Goal: Task Accomplishment & Management: Complete application form

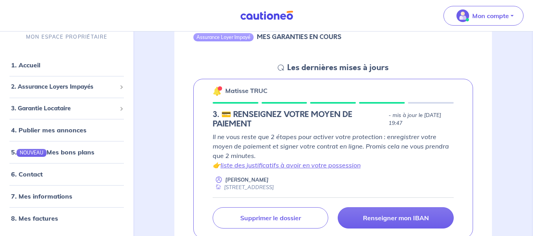
scroll to position [126, 0]
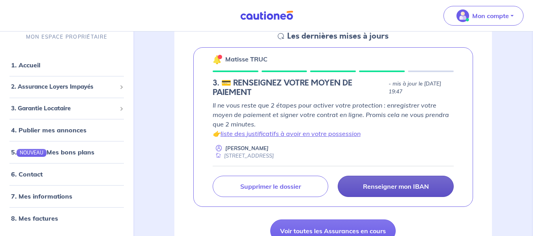
click at [387, 187] on p "Renseigner mon IBAN" at bounding box center [396, 187] width 66 height 8
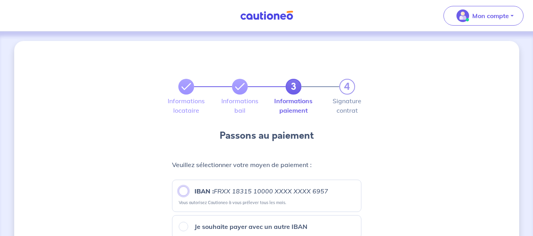
click at [185, 192] on input "IBAN : FRXX [FINANCIAL_ID] XXXX XXXX 6957" at bounding box center [183, 191] width 9 height 9
radio input "true"
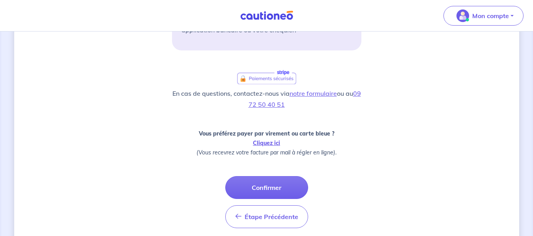
scroll to position [304, 0]
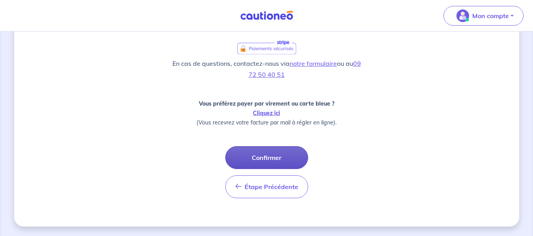
click at [267, 158] on button "Confirmer" at bounding box center [266, 157] width 83 height 23
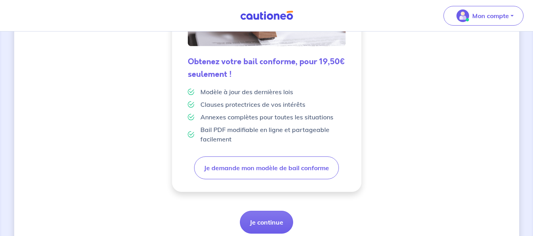
scroll to position [261, 0]
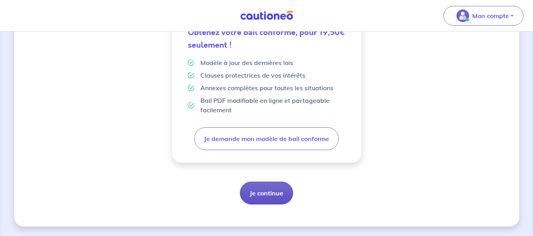
click at [277, 193] on button "Je continue" at bounding box center [266, 193] width 53 height 23
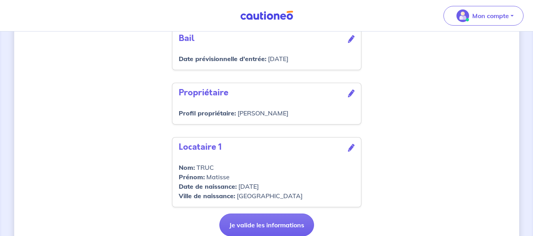
scroll to position [290, 0]
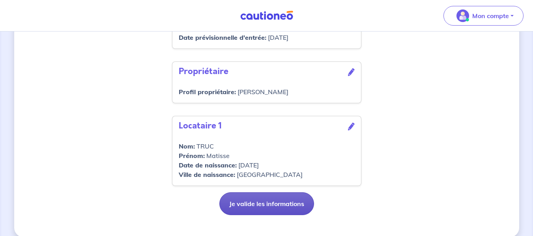
click at [276, 200] on button "Je valide les informations" at bounding box center [266, 204] width 95 height 23
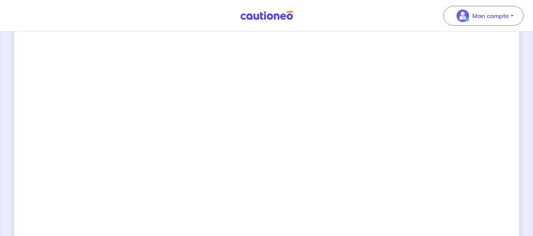
scroll to position [573, 0]
